Goal: Task Accomplishment & Management: Manage account settings

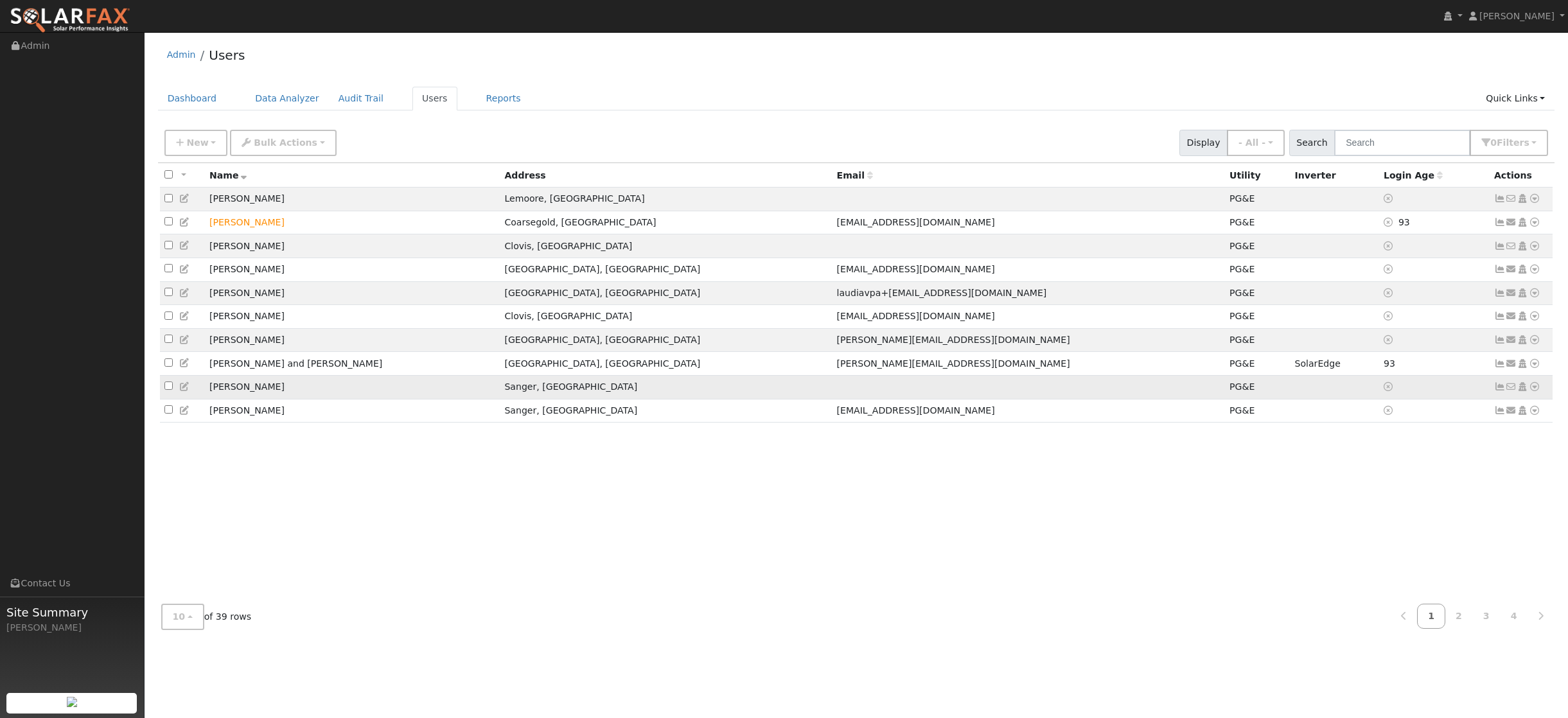
click at [1531, 391] on icon at bounding box center [1534, 387] width 12 height 9
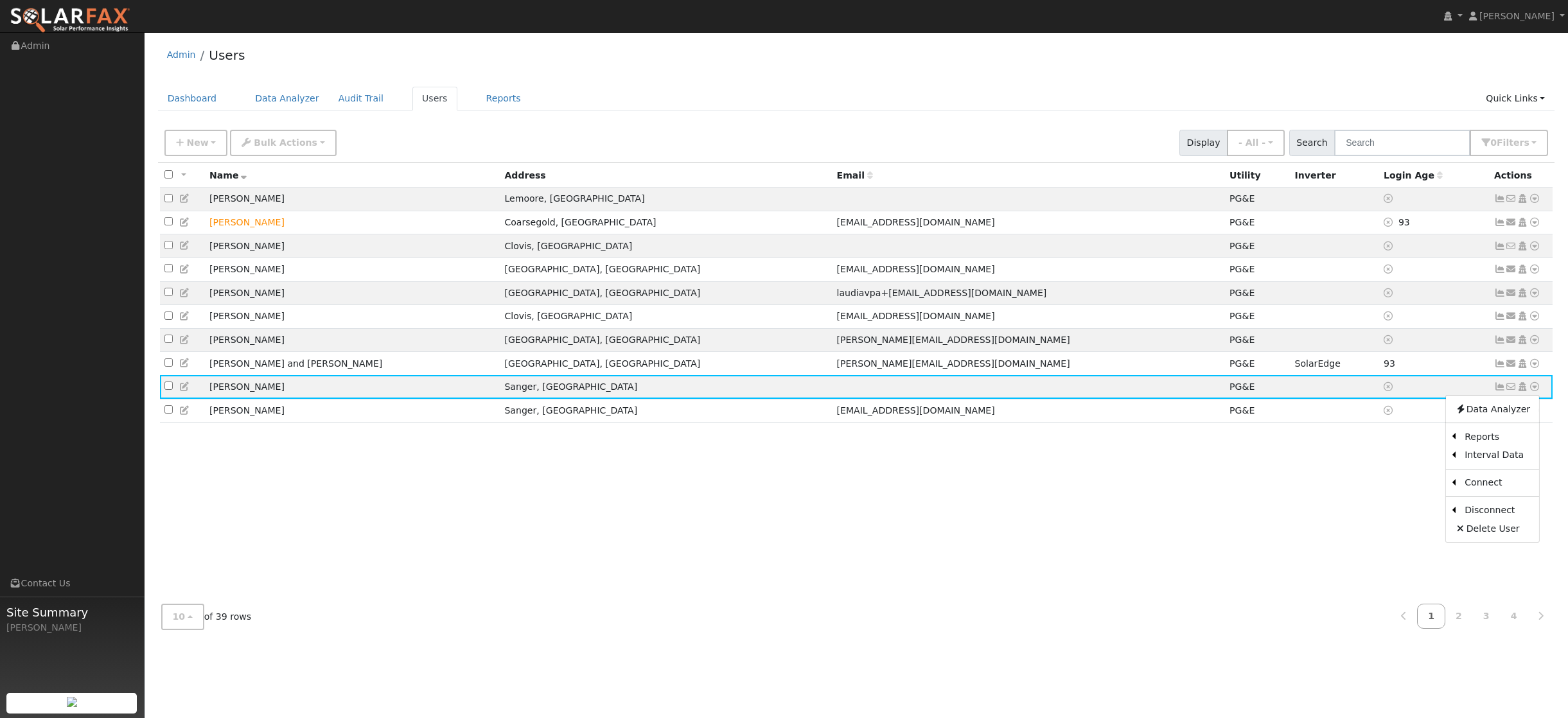
click at [1268, 476] on div "All None All on page None on page Name Address Email Utility Inverter Login Age…" at bounding box center [856, 379] width 1397 height 431
click at [1290, 392] on td at bounding box center [1334, 387] width 89 height 24
click at [1537, 391] on icon at bounding box center [1534, 387] width 12 height 9
click at [1400, 447] on link "Scenario" at bounding box center [1397, 437] width 95 height 18
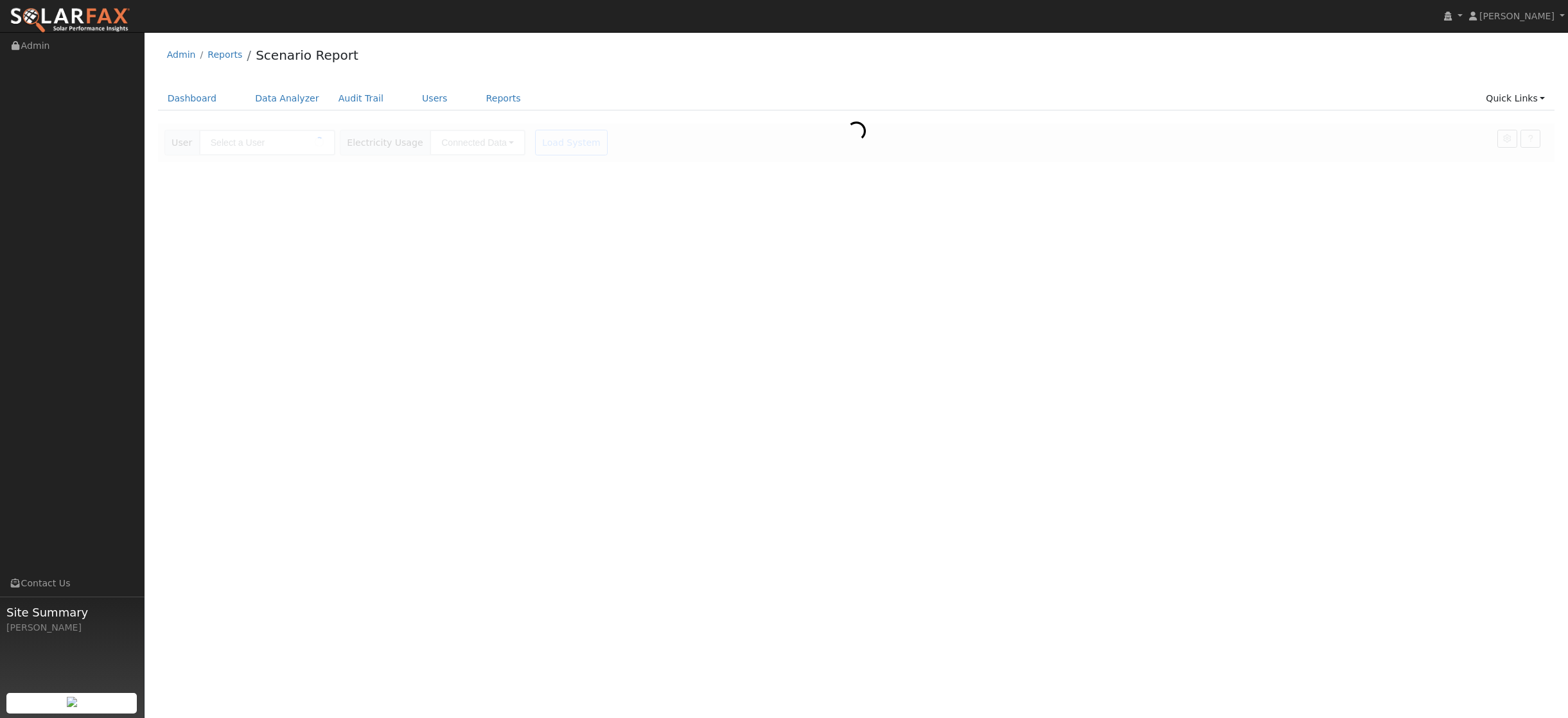
type input "[PERSON_NAME]"
type input "Pacific Gas & Electric"
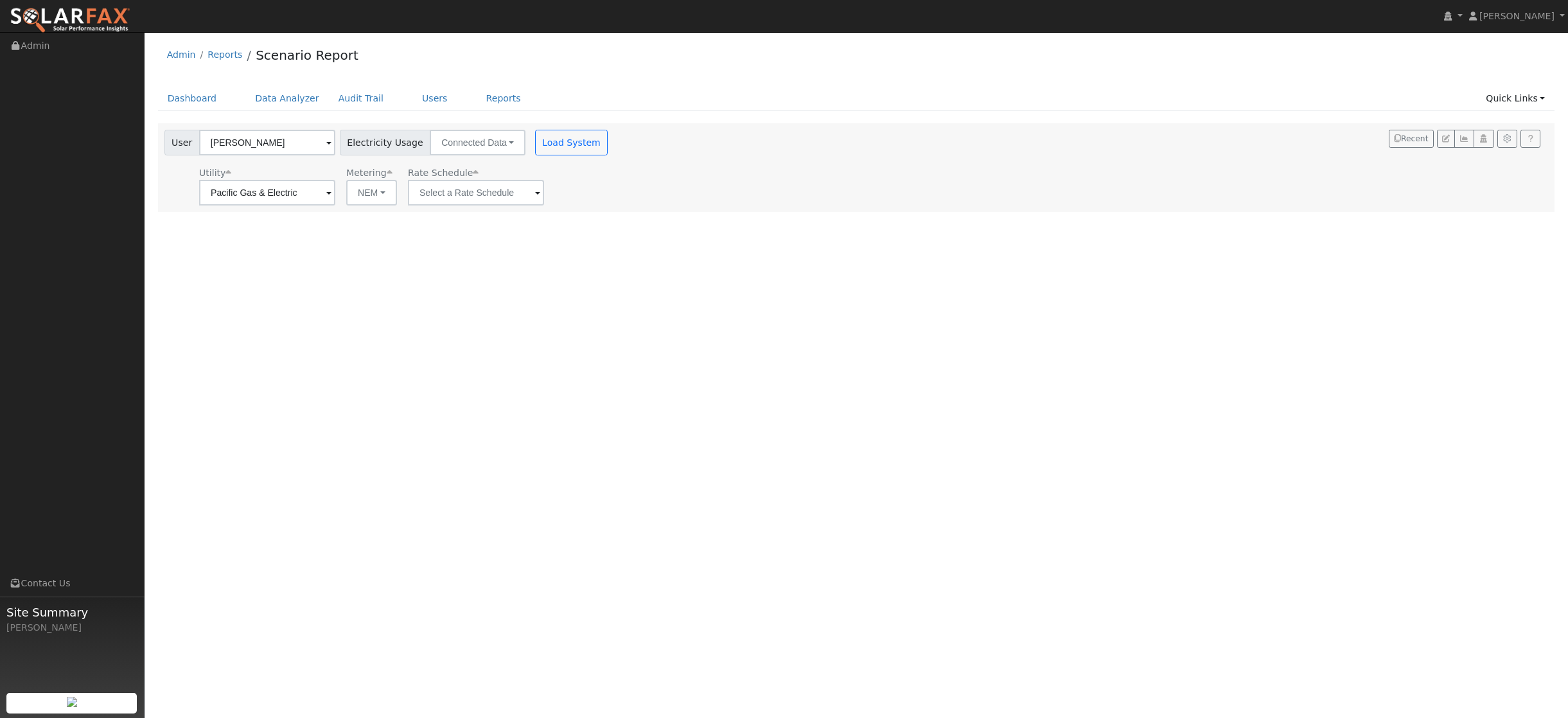
click at [535, 194] on span at bounding box center [537, 194] width 5 height 14
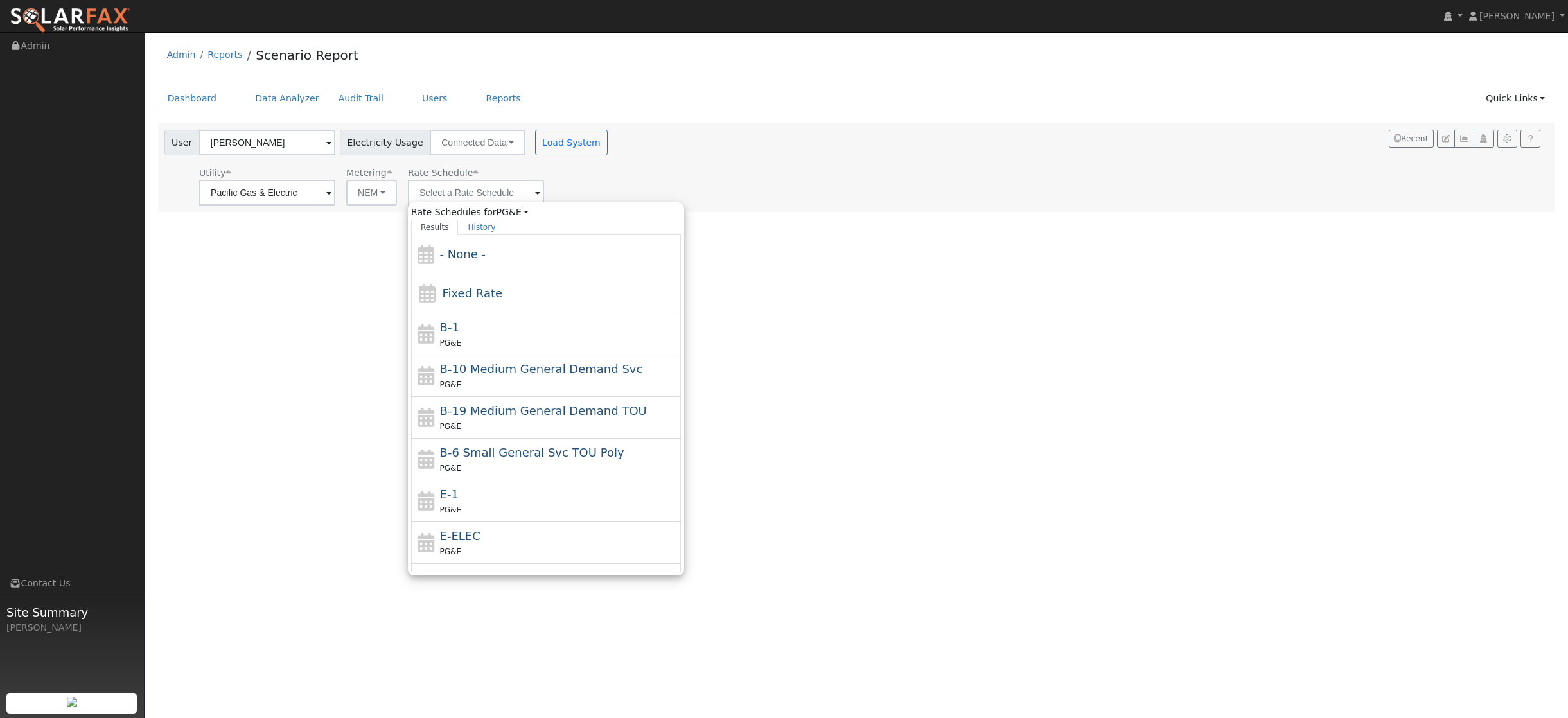
click at [361, 322] on div "User Profile First name Last name Email Email Notifications No Emails No Emails…" at bounding box center [855, 375] width 1423 height 686
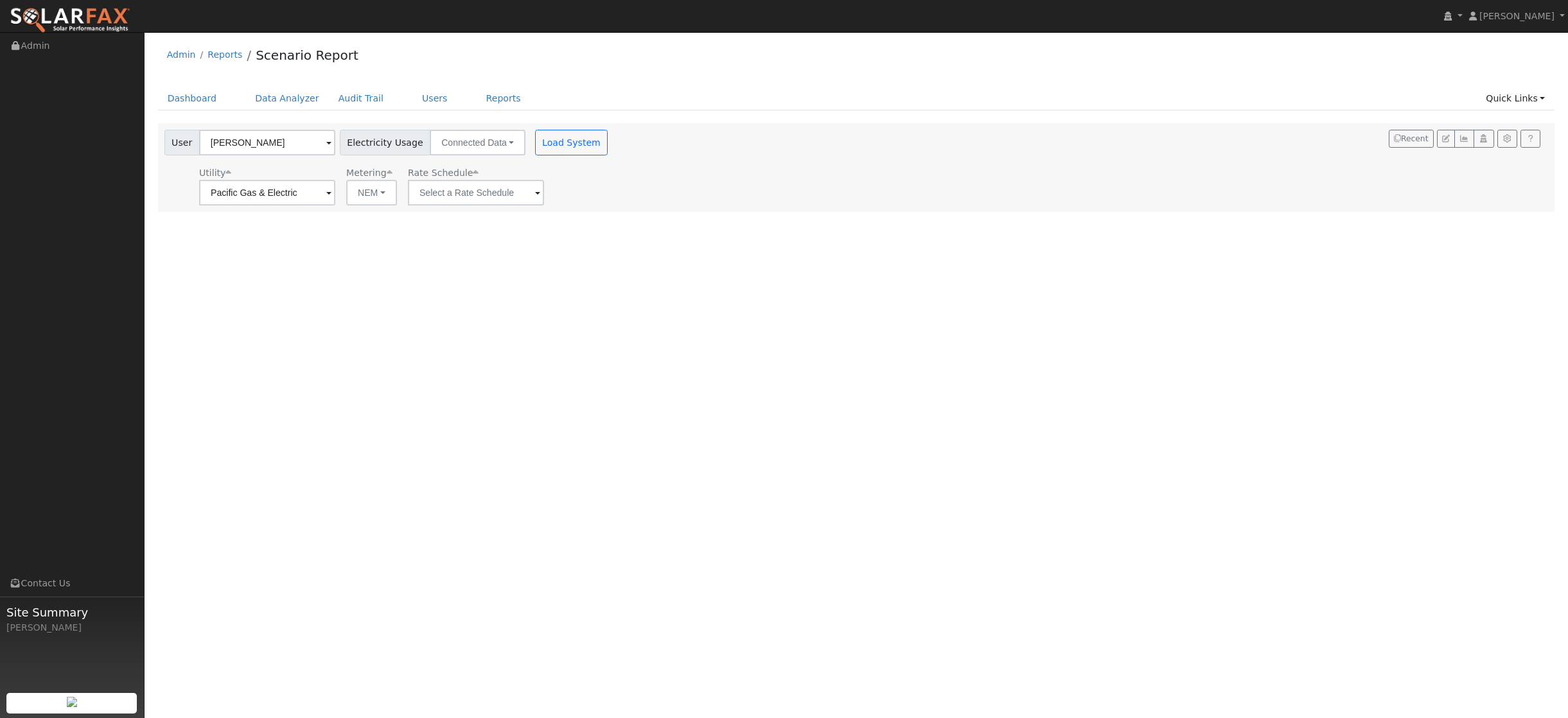
click at [326, 196] on span at bounding box center [329, 194] width 5 height 14
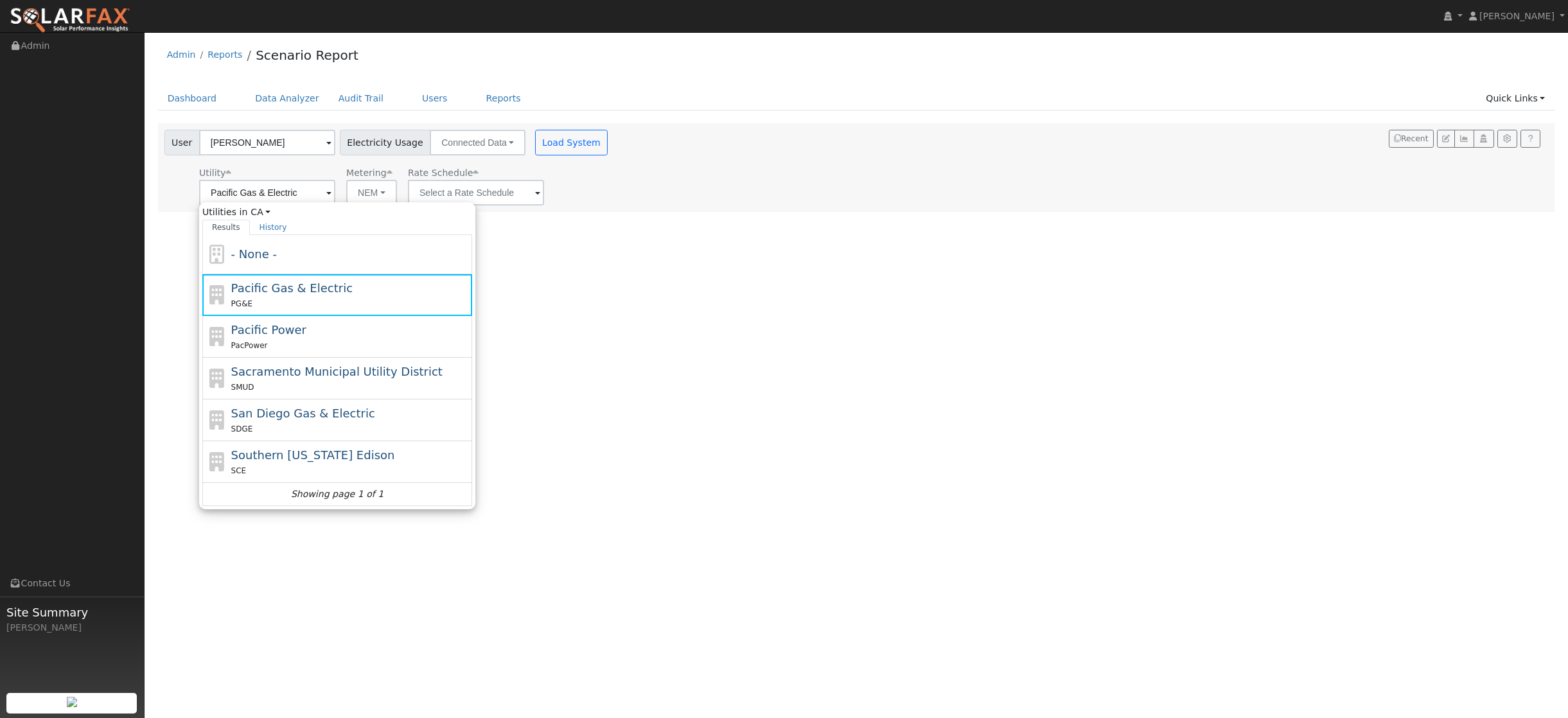
click at [169, 302] on div "User Profile First name Last name Email Email Notifications No Emails No Emails…" at bounding box center [855, 375] width 1423 height 686
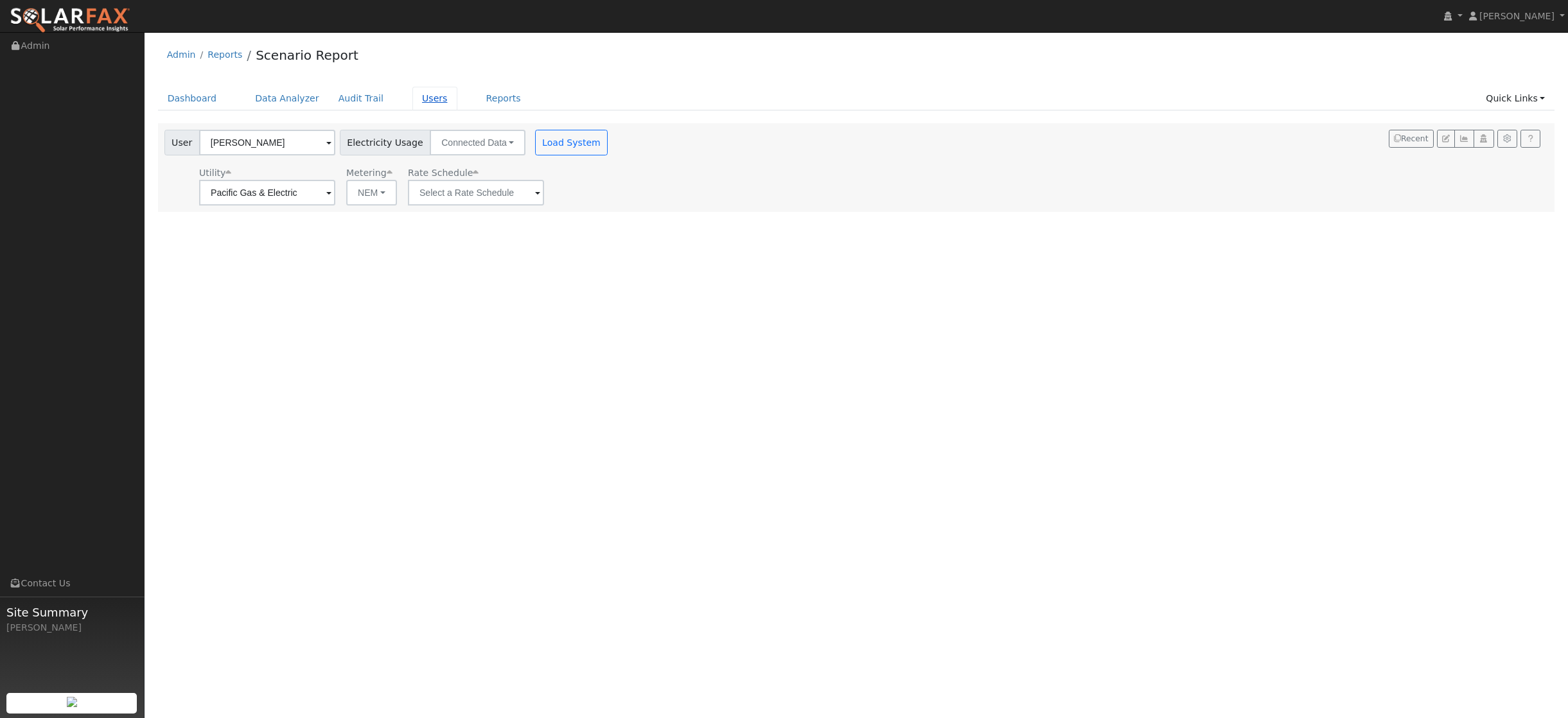
click at [431, 99] on link "Users" at bounding box center [435, 99] width 45 height 24
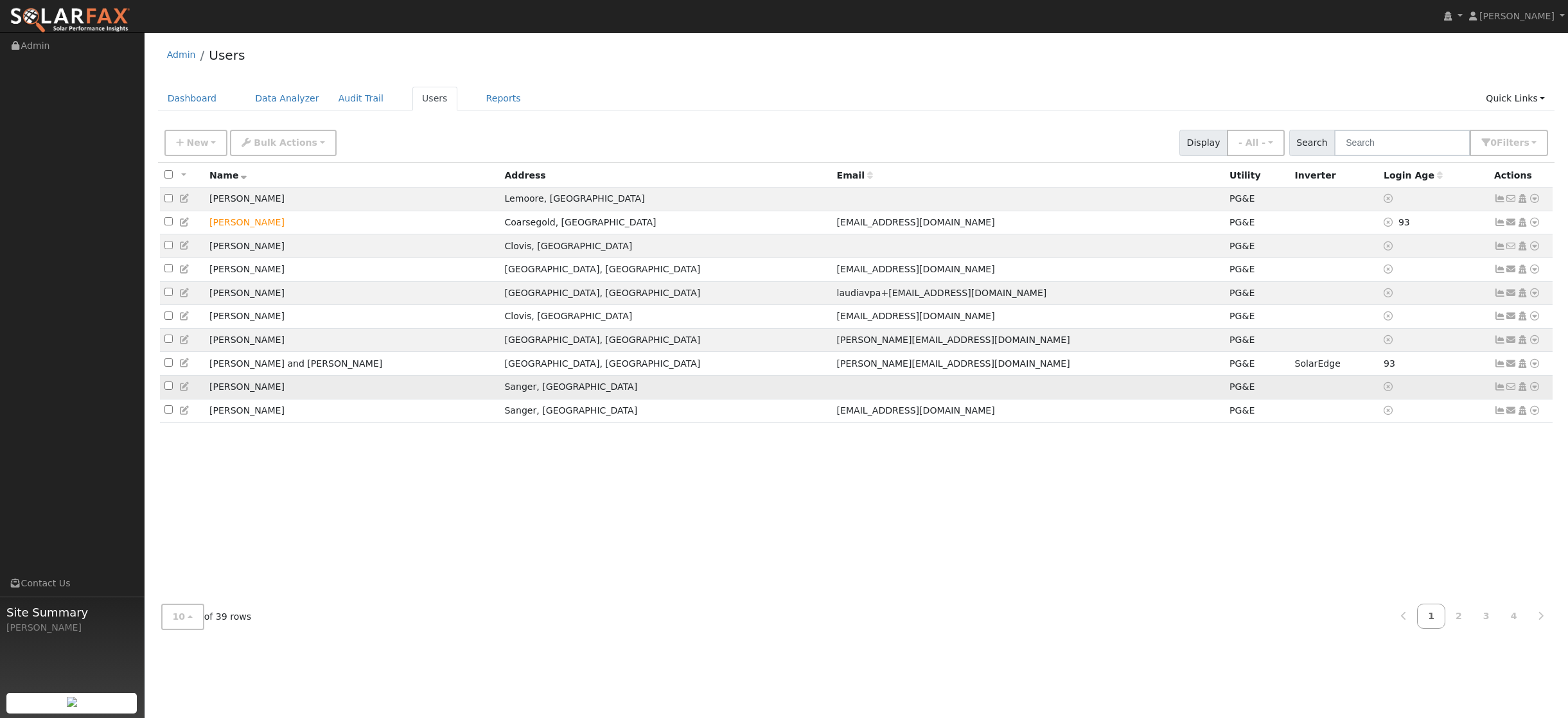
click at [169, 390] on input "checkbox" at bounding box center [169, 385] width 9 height 9
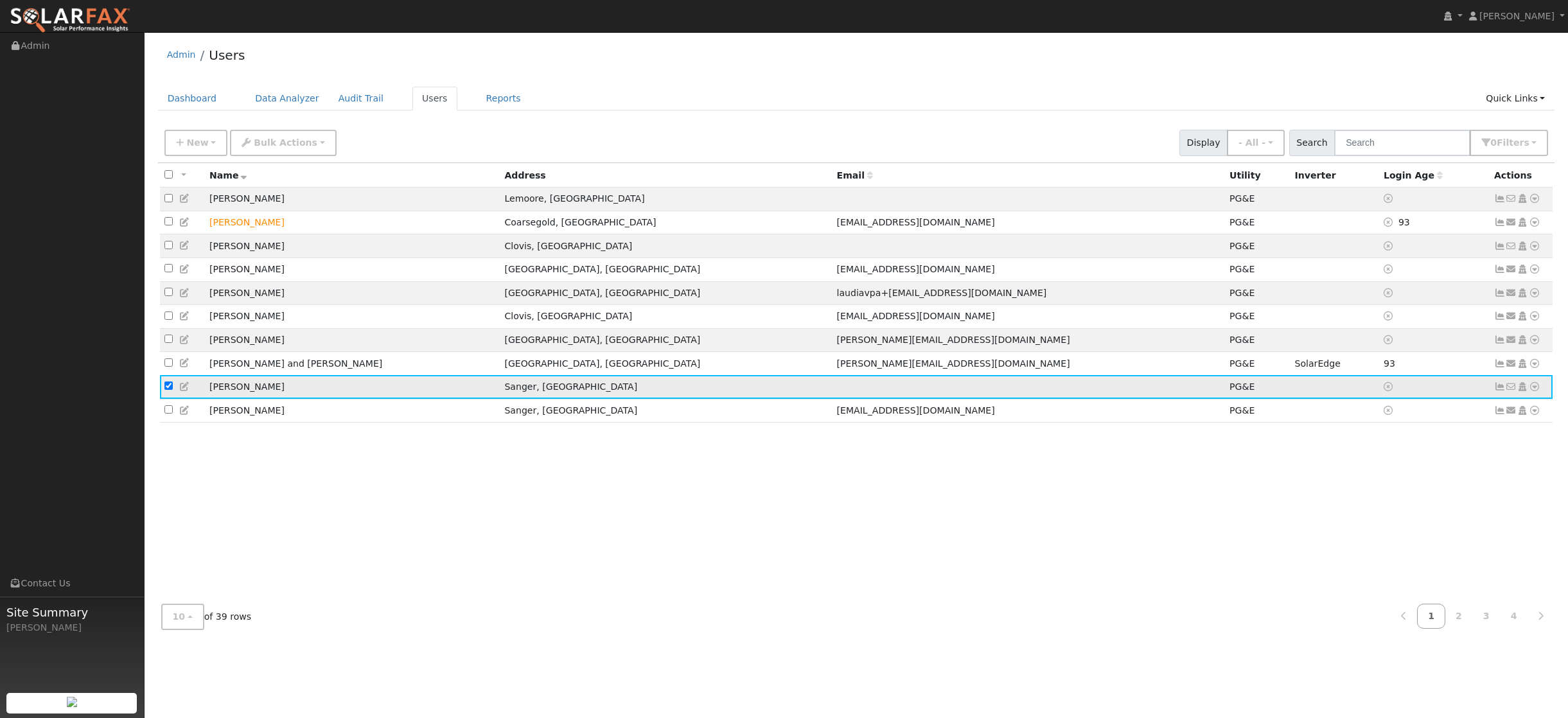
click at [169, 390] on input "checkbox" at bounding box center [169, 385] width 9 height 9
checkbox input "false"
click at [346, 542] on div "All None All on page None on page Name Address Email Utility Inverter Login Age…" at bounding box center [856, 379] width 1397 height 431
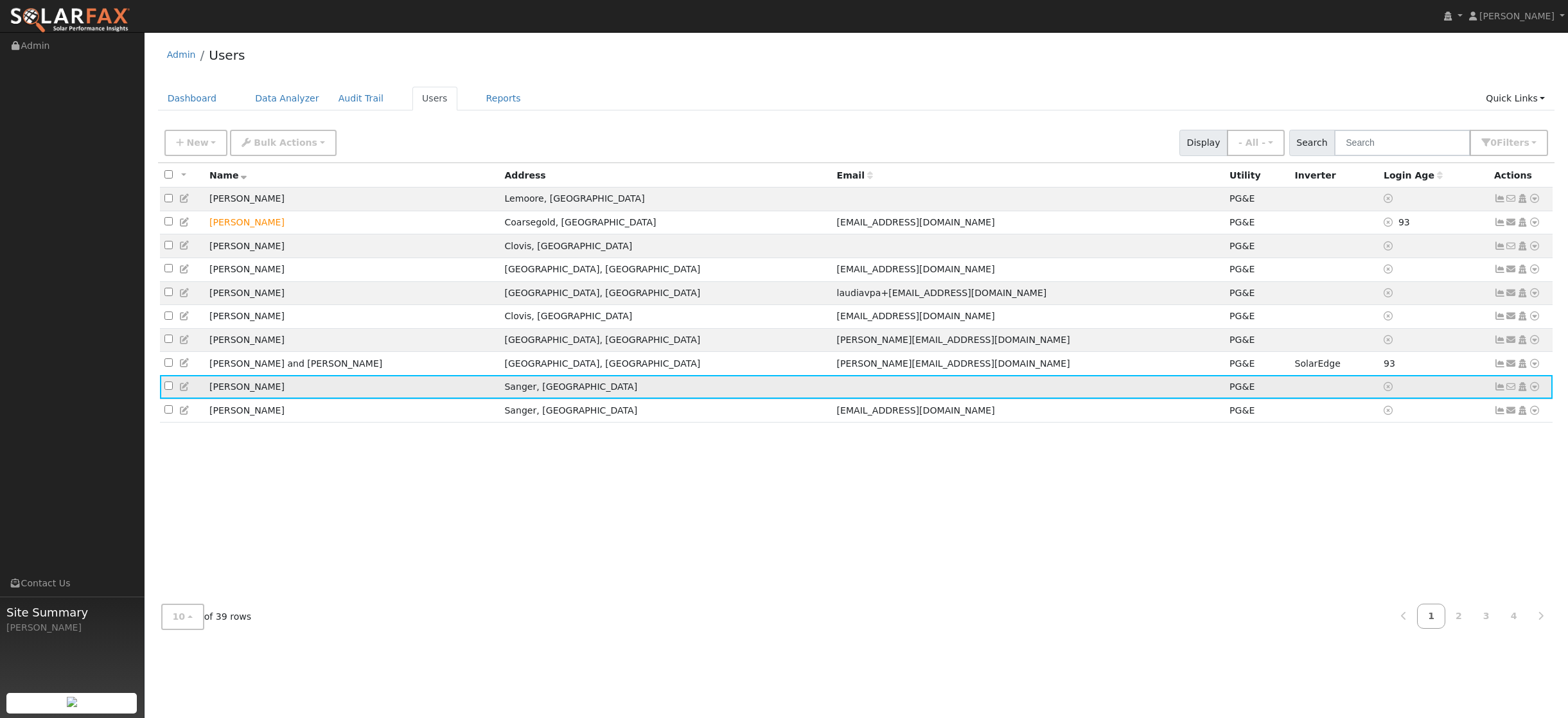
click at [1524, 391] on icon at bounding box center [1523, 387] width 12 height 9
